Goal: Task Accomplishment & Management: Use online tool/utility

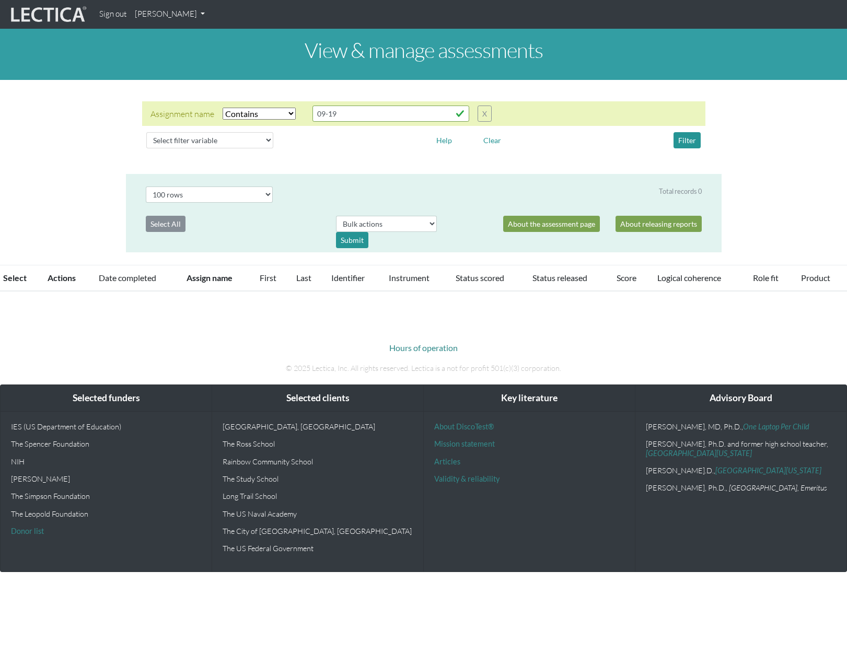
select select "icontains"
select select "100"
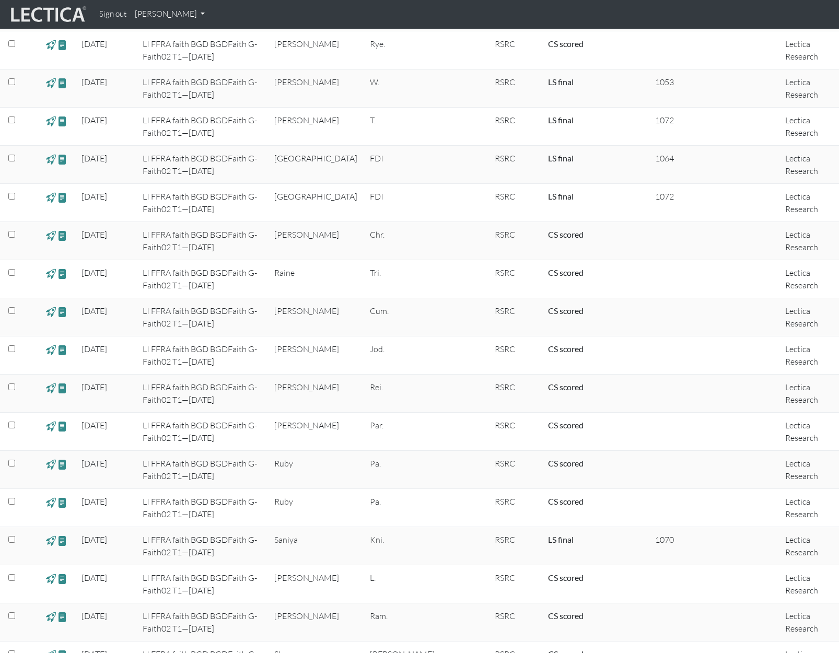
scroll to position [2298, 0]
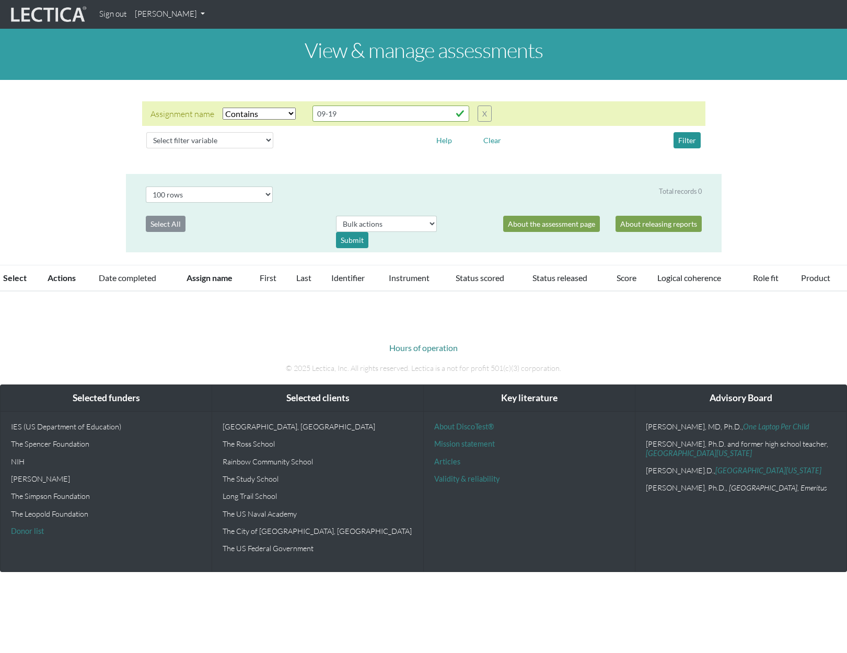
select select "icontains"
select select "100"
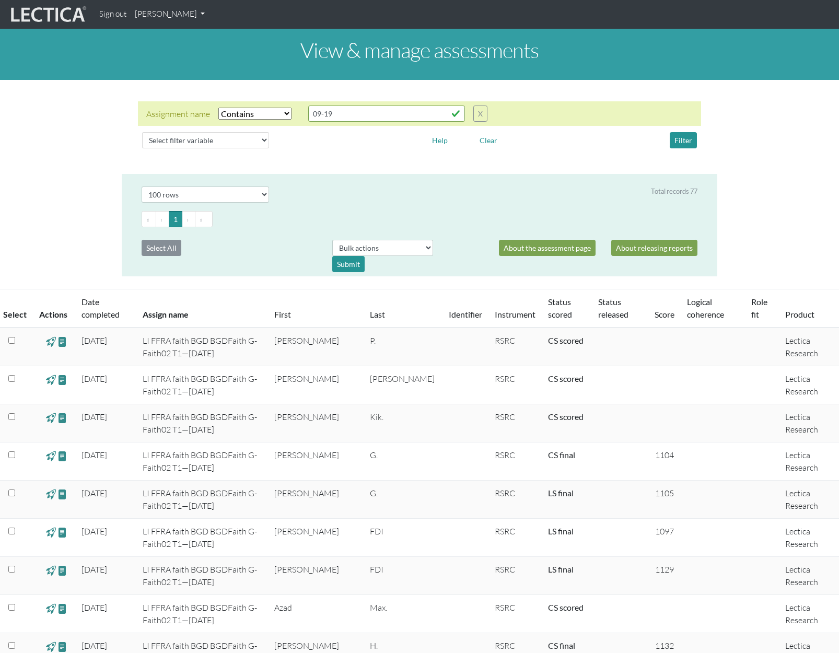
click at [782, 136] on div "Assignment name Select filter Equals Does not equal Contains Does not contain S…" at bounding box center [419, 126] width 839 height 77
